Goal: Transaction & Acquisition: Subscribe to service/newsletter

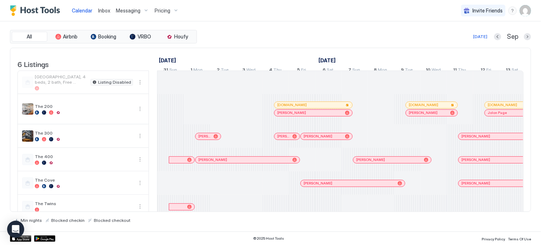
scroll to position [0, 395]
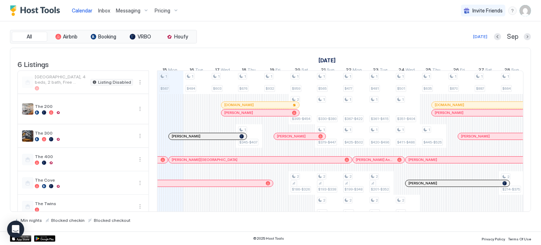
click at [166, 10] on span "Pricing" at bounding box center [163, 10] width 16 height 6
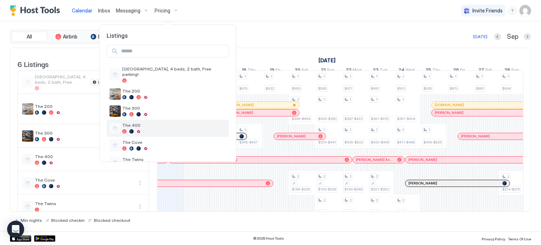
scroll to position [11, 0]
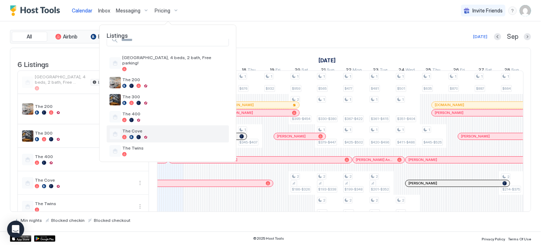
click at [156, 129] on div "The Cove" at bounding box center [174, 133] width 104 height 11
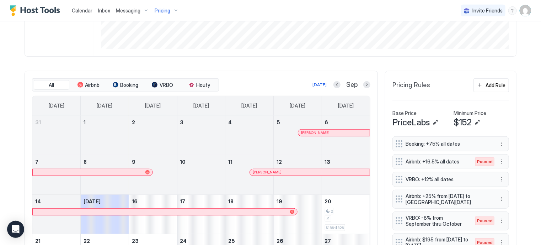
scroll to position [165, 0]
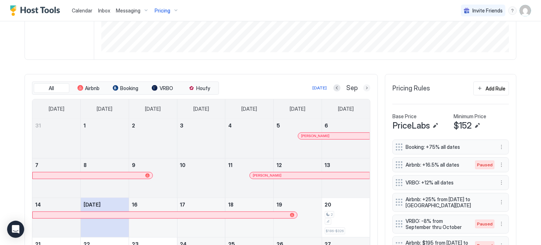
click at [363, 88] on button "Next month" at bounding box center [366, 87] width 7 height 7
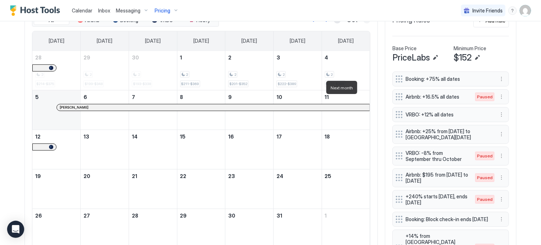
scroll to position [235, 0]
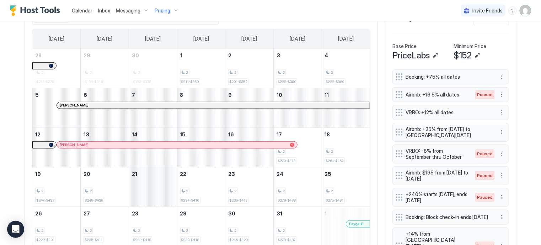
click at [147, 194] on div "October 21, 2025" at bounding box center [153, 186] width 48 height 39
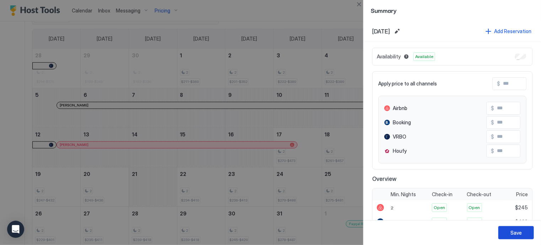
click at [508, 231] on button "Save" at bounding box center [516, 232] width 36 height 13
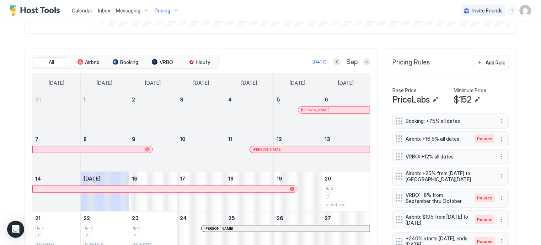
scroll to position [188, 0]
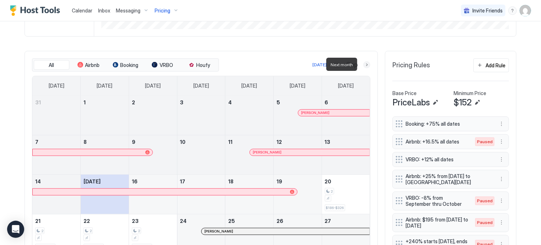
click at [366, 61] on button "Next month" at bounding box center [366, 64] width 7 height 7
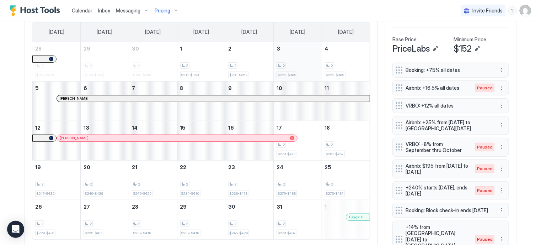
scroll to position [242, 0]
click at [157, 177] on div "2 $245-$429" at bounding box center [153, 178] width 42 height 33
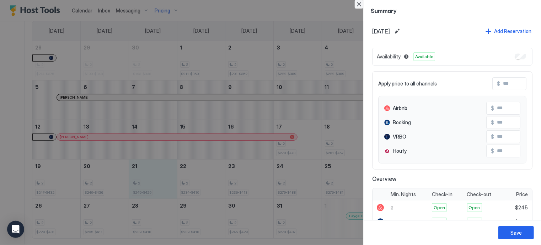
click at [359, 4] on button "Close" at bounding box center [359, 4] width 9 height 9
